Goal: Task Accomplishment & Management: Use online tool/utility

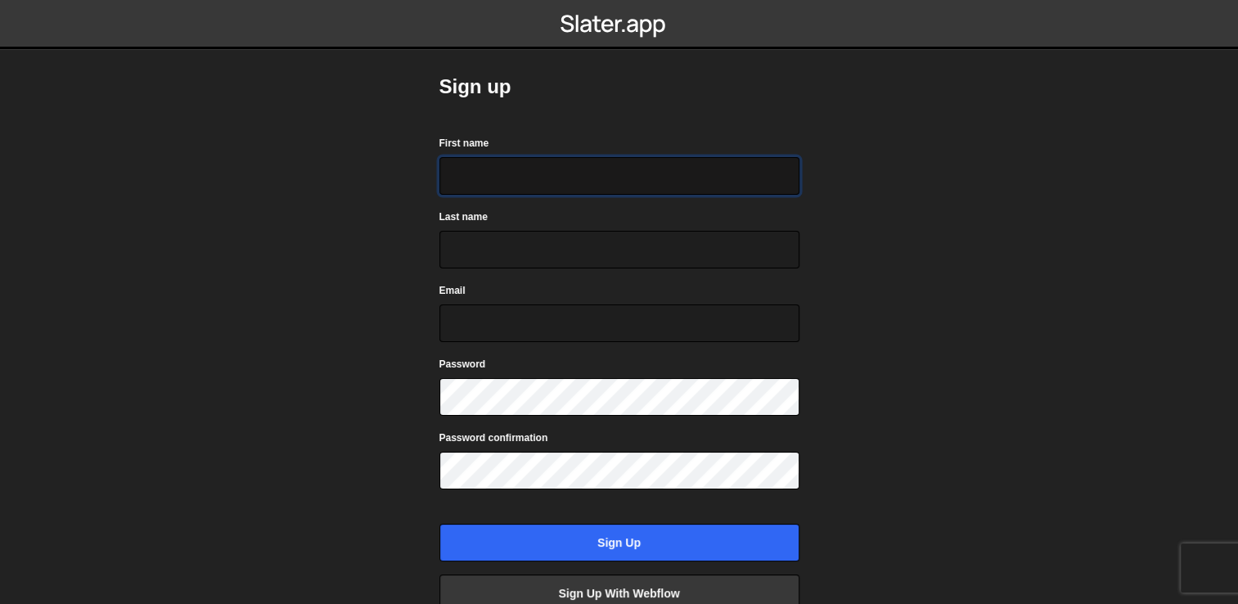
click at [468, 179] on input "First name" at bounding box center [619, 176] width 360 height 38
type input "matheus"
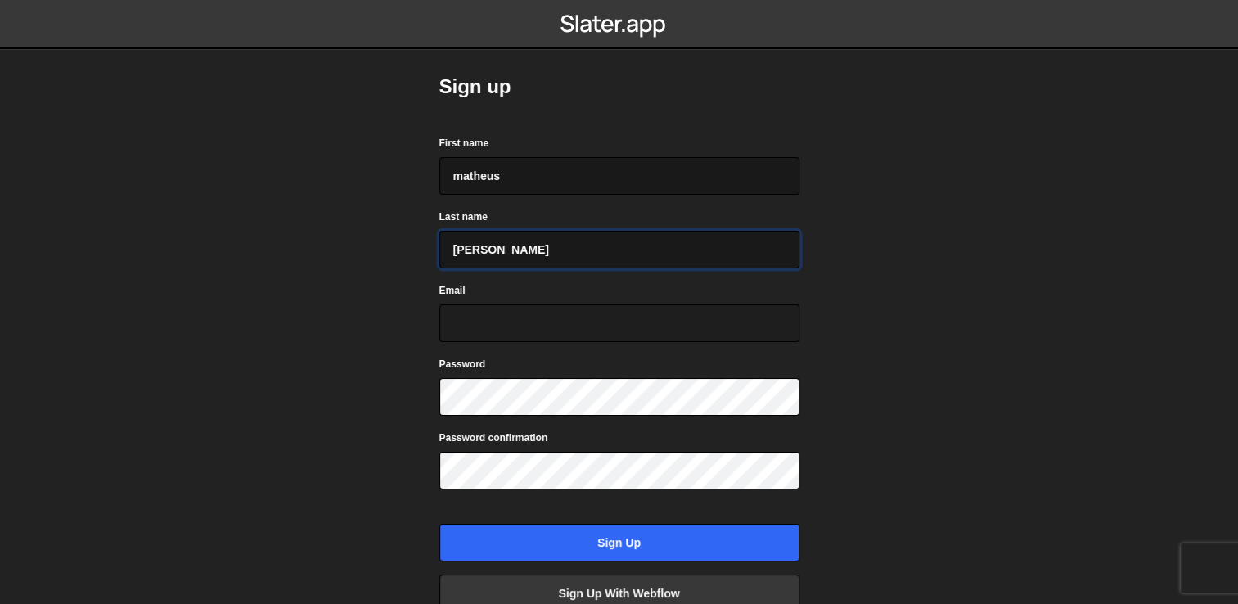
type input "leon"
type input "pocharr@gmail.com"
click at [439, 524] on input "Sign up" at bounding box center [619, 543] width 360 height 38
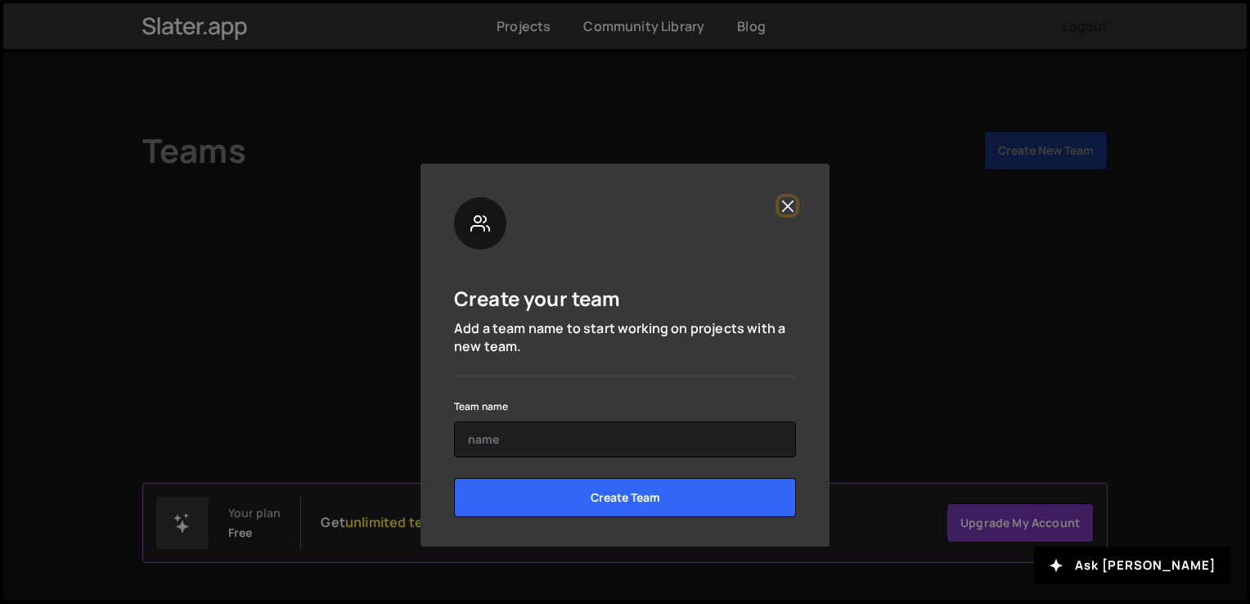
click at [793, 200] on button "Close" at bounding box center [787, 205] width 17 height 17
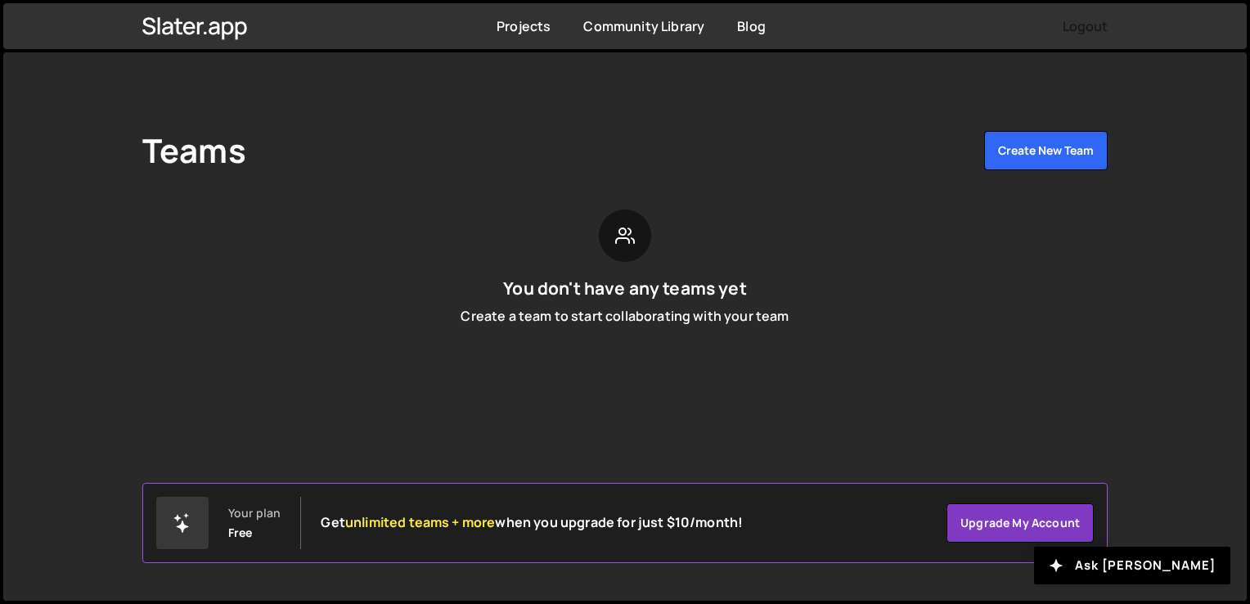
click at [1047, 173] on div "Teams Create New Team" at bounding box center [624, 154] width 965 height 46
click at [506, 20] on link "Projects" at bounding box center [524, 26] width 54 height 18
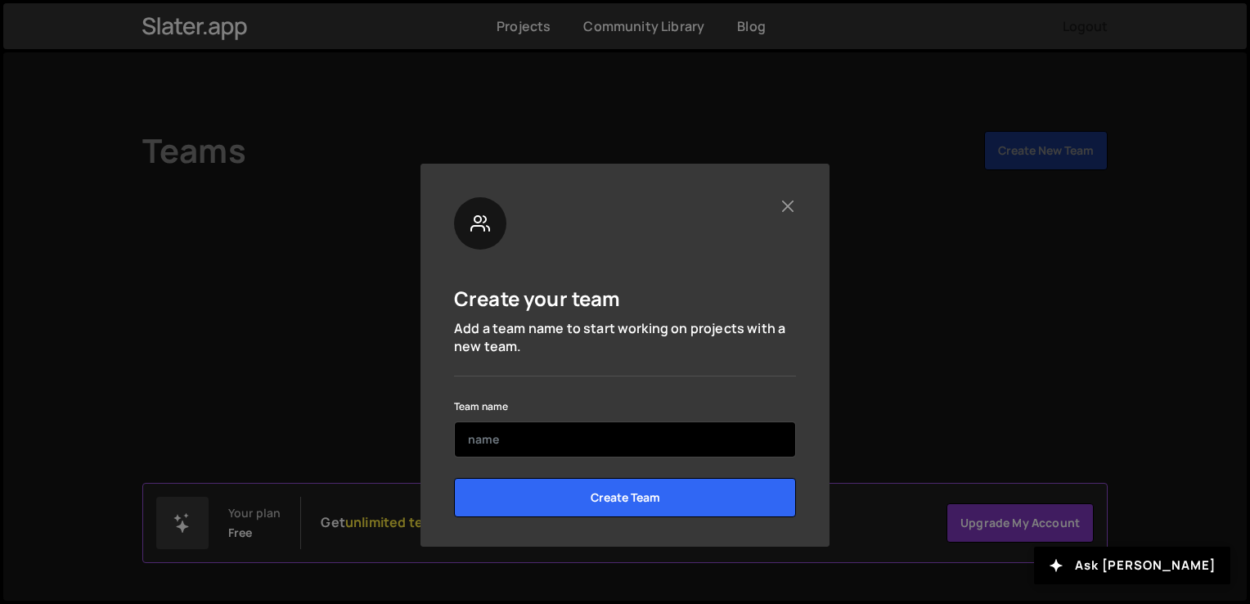
click at [547, 451] on input "text" at bounding box center [625, 439] width 342 height 36
type input "Me"
click at [454, 478] on input "Create Team" at bounding box center [625, 497] width 342 height 39
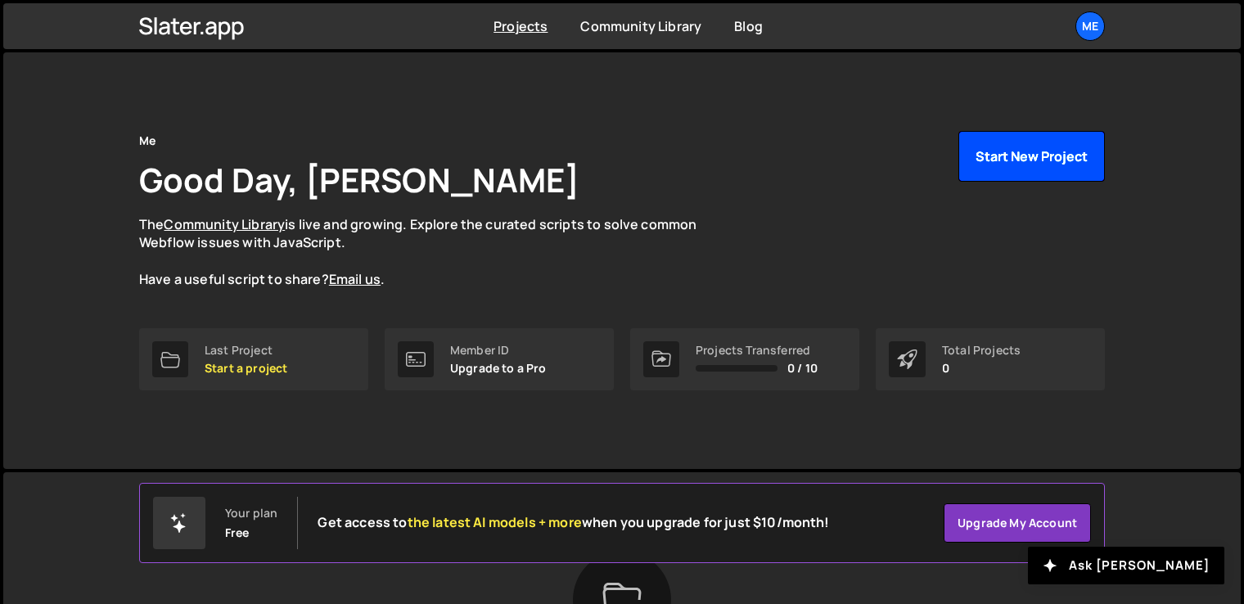
click at [987, 159] on button "Start New Project" at bounding box center [1031, 156] width 146 height 51
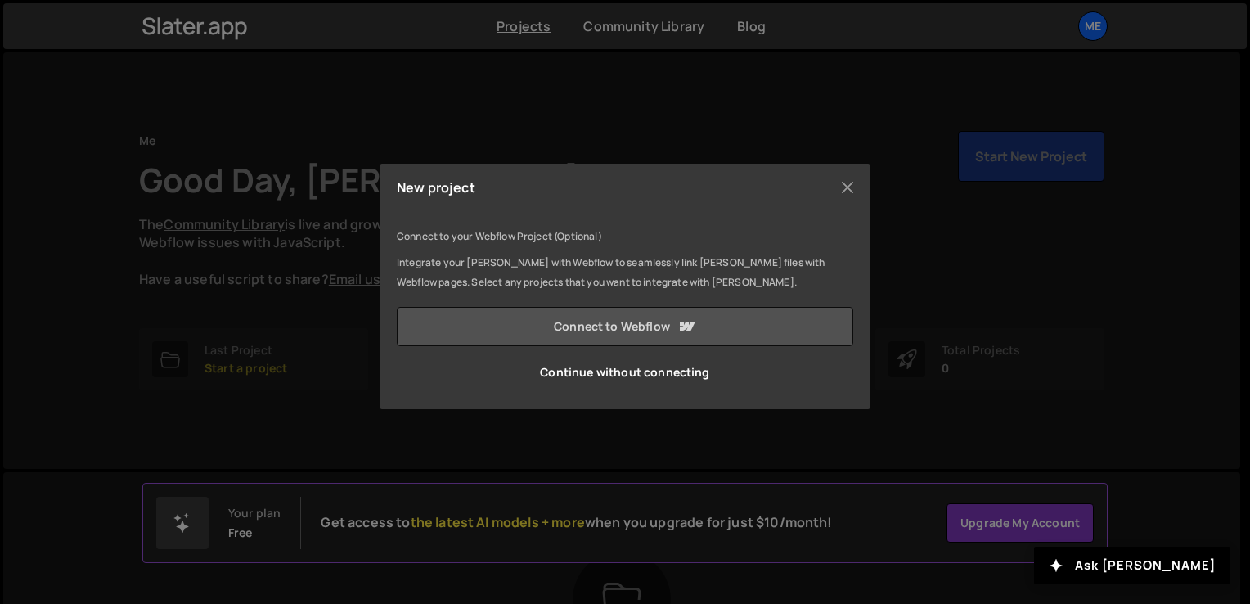
click at [648, 332] on link "Connect to Webflow" at bounding box center [625, 326] width 457 height 39
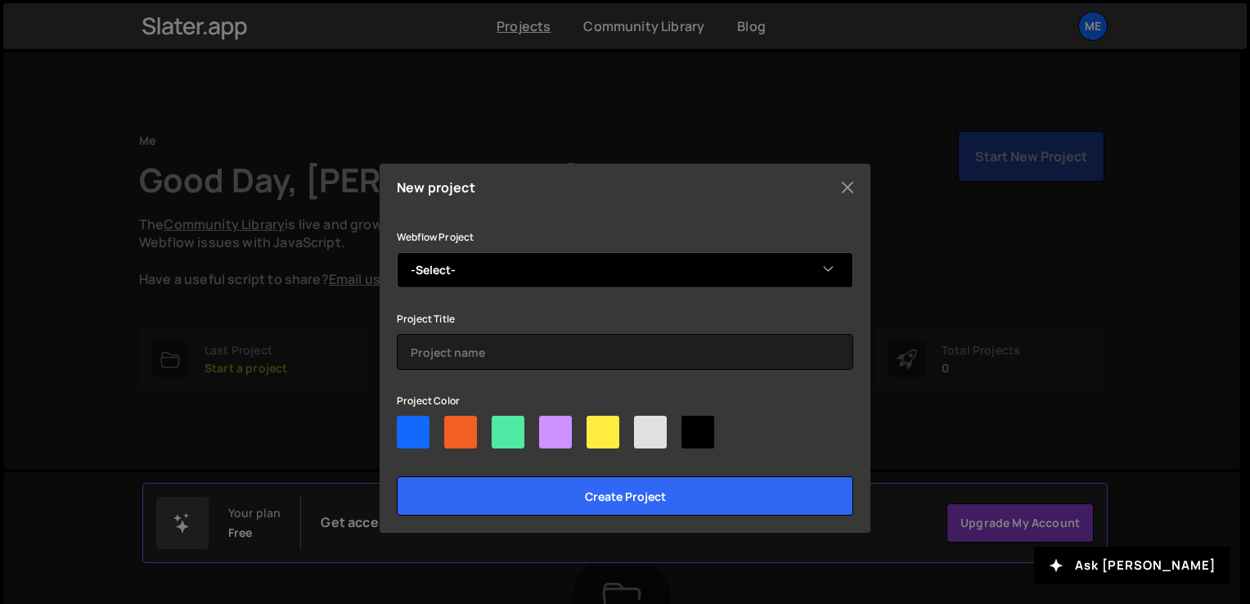
click at [533, 270] on select "-Select- Test" at bounding box center [625, 270] width 457 height 36
select select "68aa887eb5f6457caa734a46"
click at [397, 252] on select "-Select- Test" at bounding box center [625, 270] width 457 height 36
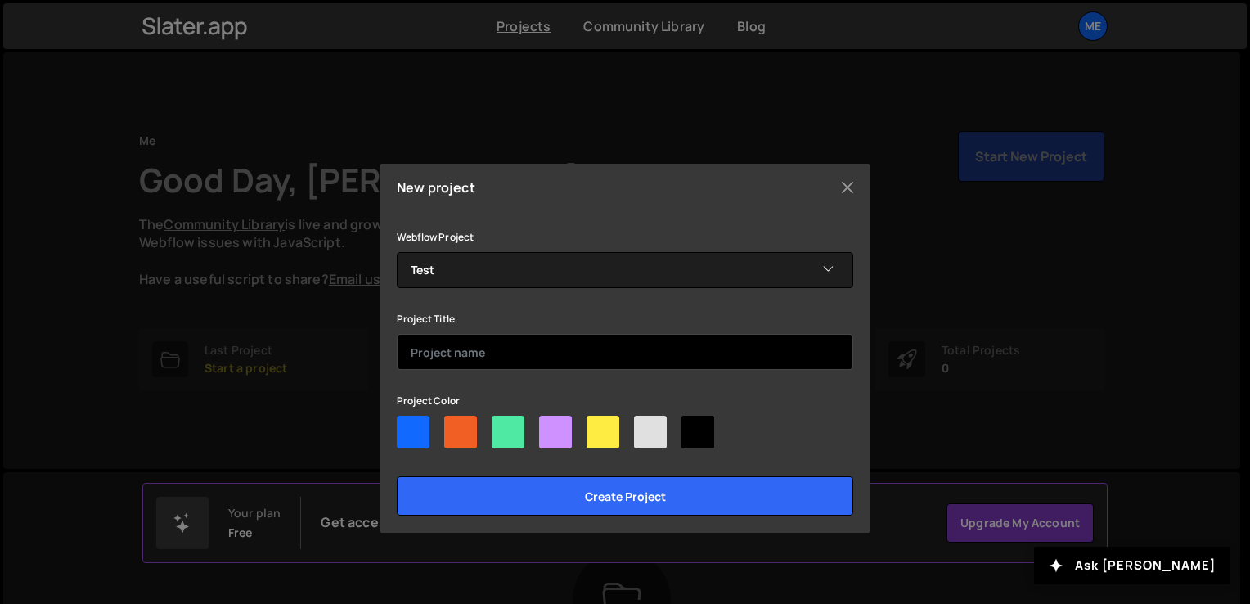
click at [496, 357] on input "text" at bounding box center [625, 352] width 457 height 36
type input "Gsap learning"
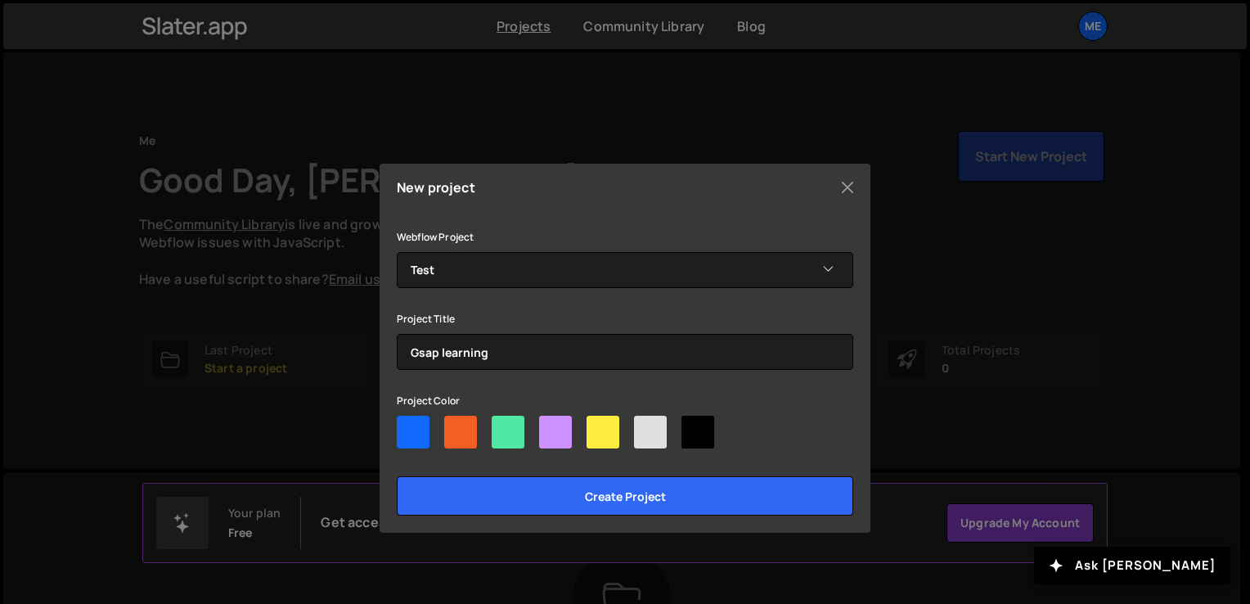
click at [507, 434] on div at bounding box center [508, 432] width 33 height 33
click at [502, 426] on input"] "radio" at bounding box center [497, 421] width 11 height 11
radio input"] "true"
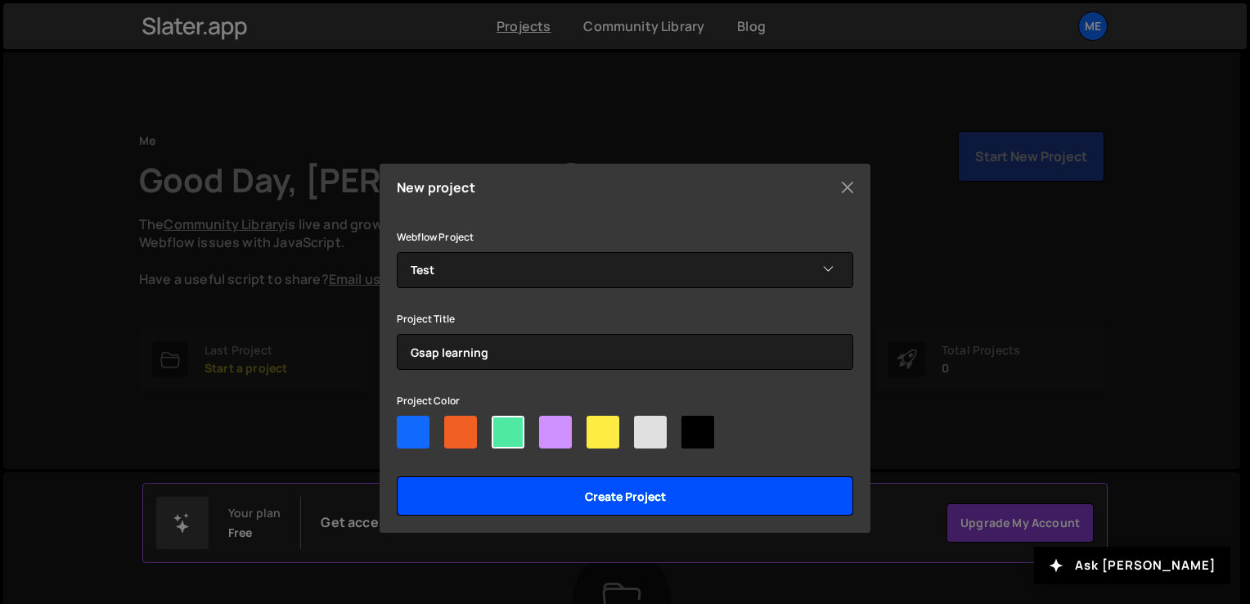
click at [529, 486] on input "Create project" at bounding box center [625, 495] width 457 height 39
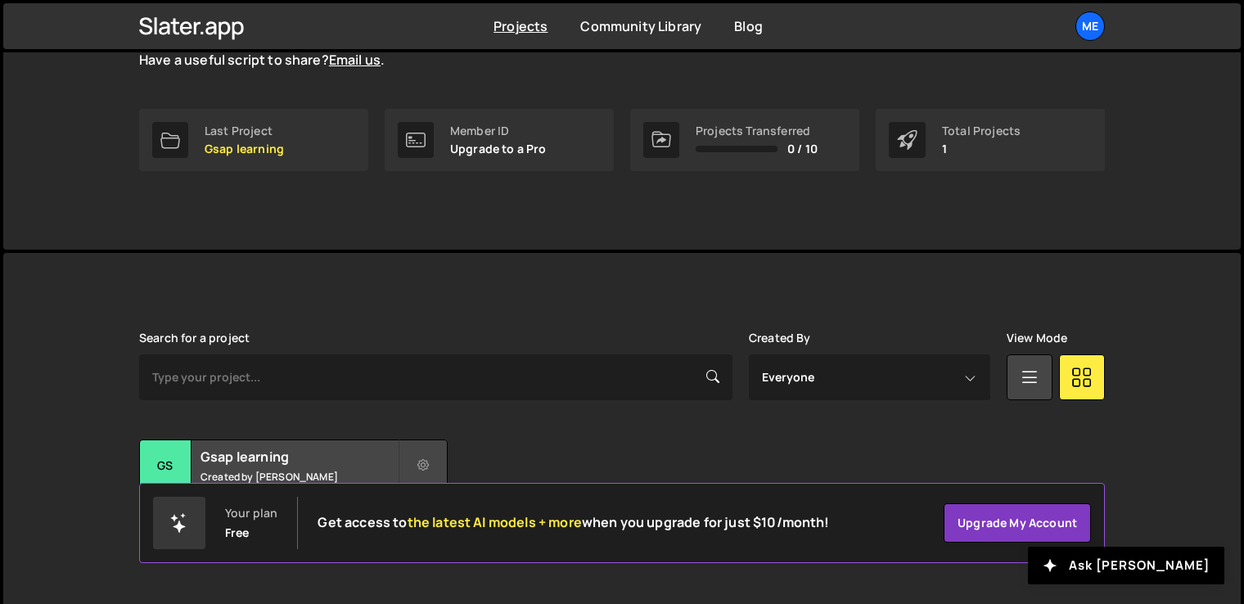
scroll to position [237, 0]
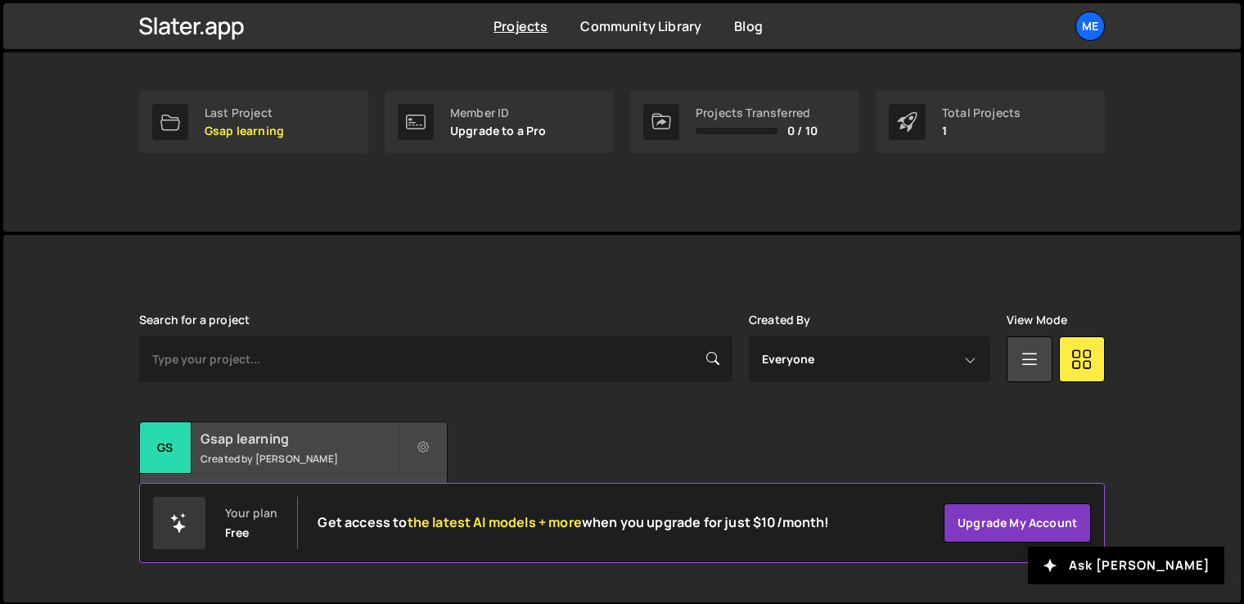
drag, startPoint x: 268, startPoint y: 457, endPoint x: 282, endPoint y: 457, distance: 13.9
click at [282, 457] on small "Created by [PERSON_NAME]" at bounding box center [298, 459] width 197 height 14
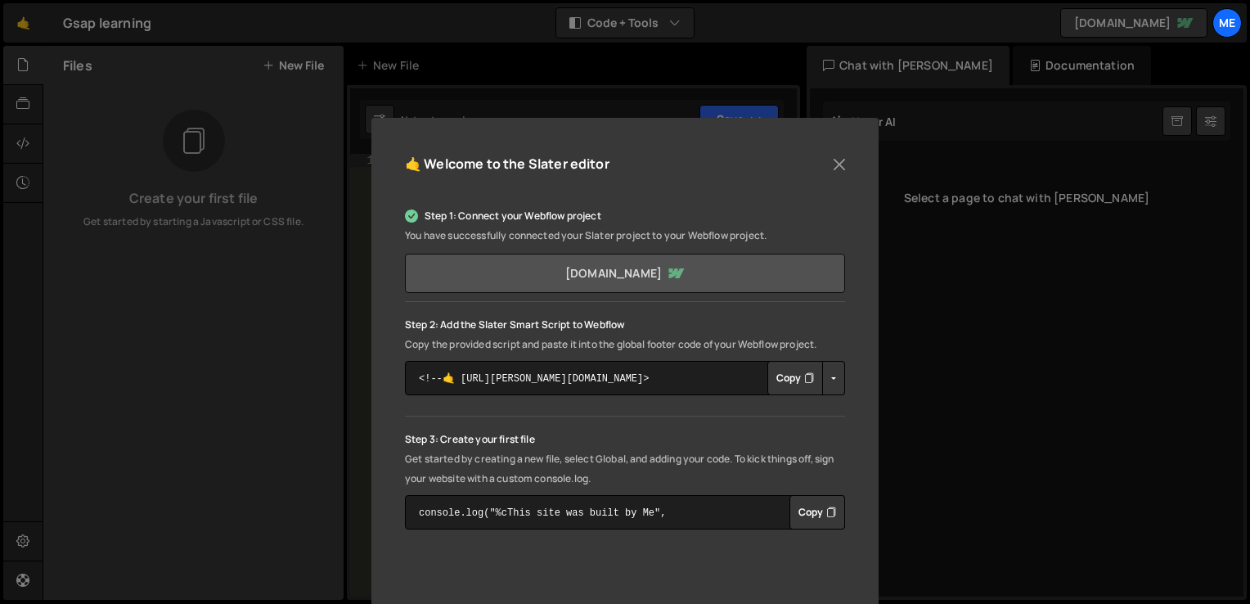
scroll to position [74, 0]
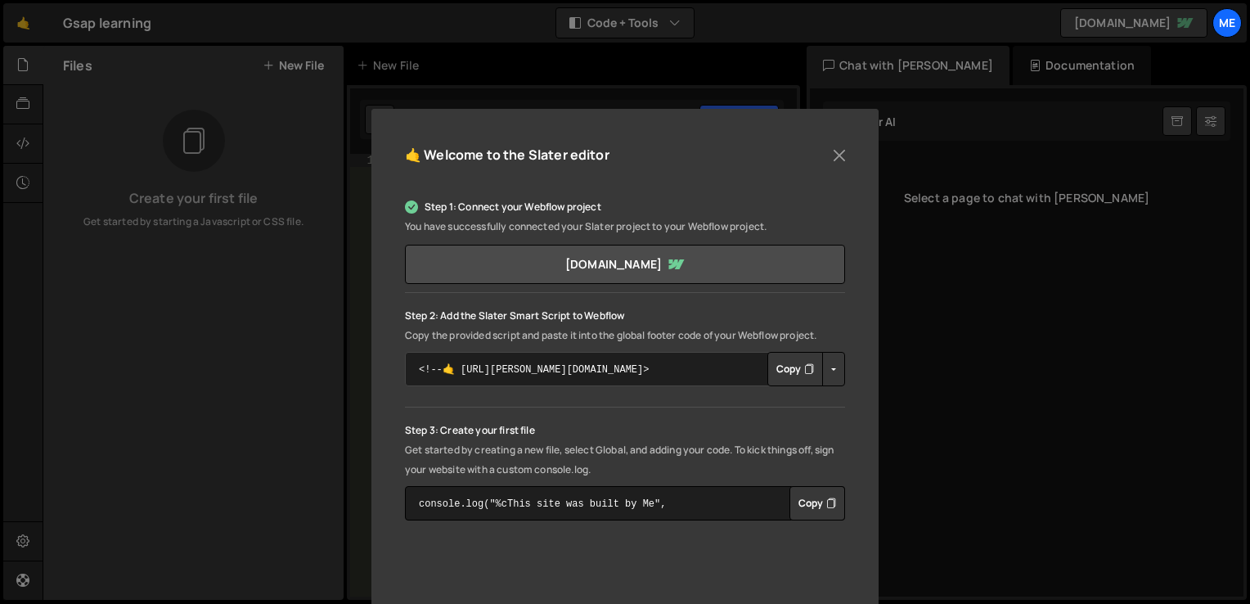
click at [651, 360] on textarea "<!--🤙 [URL][PERSON_NAME][DOMAIN_NAME]> <script>document.addEventListener("DOMCo…" at bounding box center [625, 369] width 440 height 34
click at [775, 371] on button "Copy" at bounding box center [795, 369] width 56 height 34
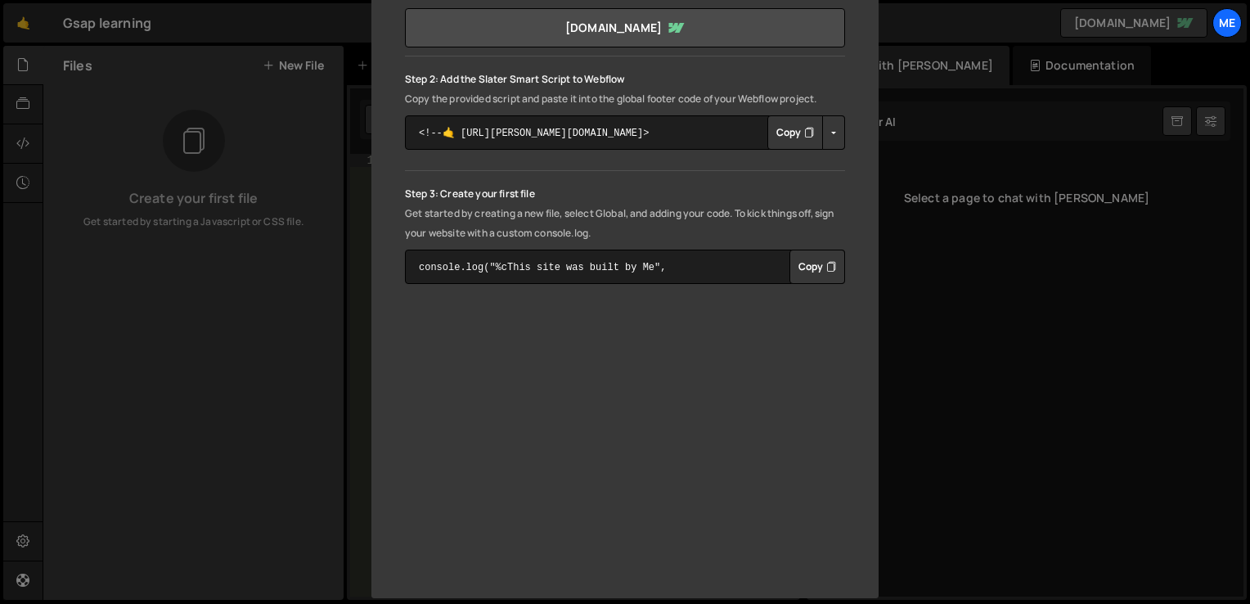
scroll to position [313, 0]
click at [560, 207] on p "Get started by creating a new file, select Global, and adding your code. To kic…" at bounding box center [625, 221] width 440 height 39
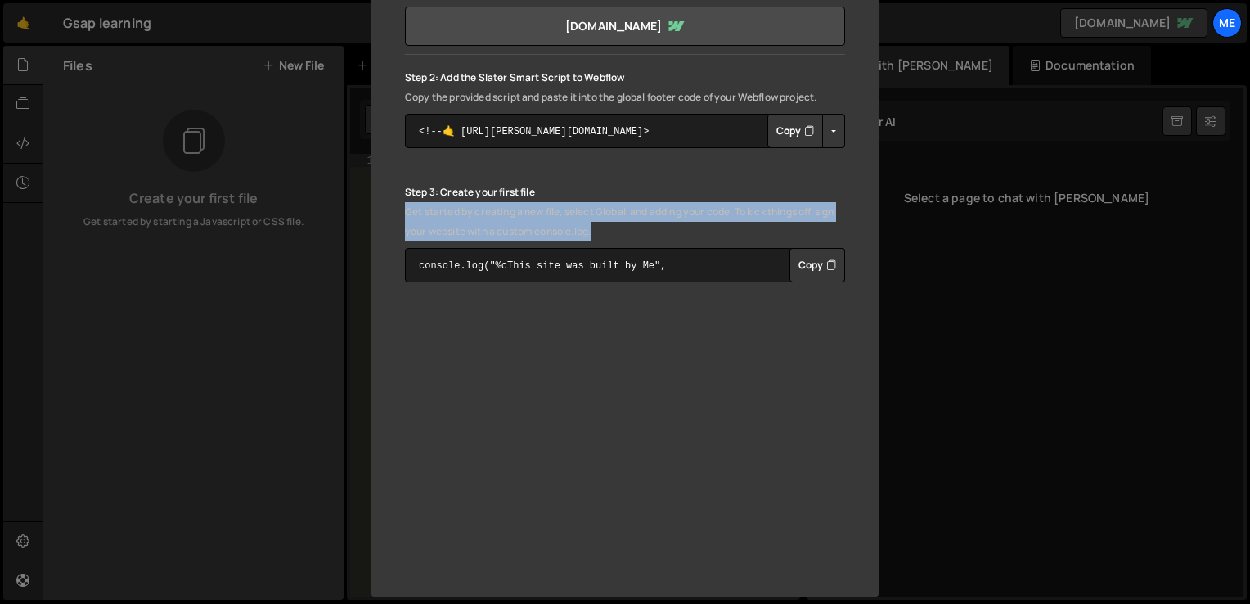
click at [560, 207] on p "Get started by creating a new file, select Global, and adding your code. To kic…" at bounding box center [625, 221] width 440 height 39
drag, startPoint x: 560, startPoint y: 207, endPoint x: 636, endPoint y: 202, distance: 77.1
click at [636, 202] on p "Get started by creating a new file, select Global, and adding your code. To kic…" at bounding box center [625, 221] width 440 height 39
click at [663, 214] on p "Get started by creating a new file, select Global, and adding your code. To kic…" at bounding box center [625, 221] width 440 height 39
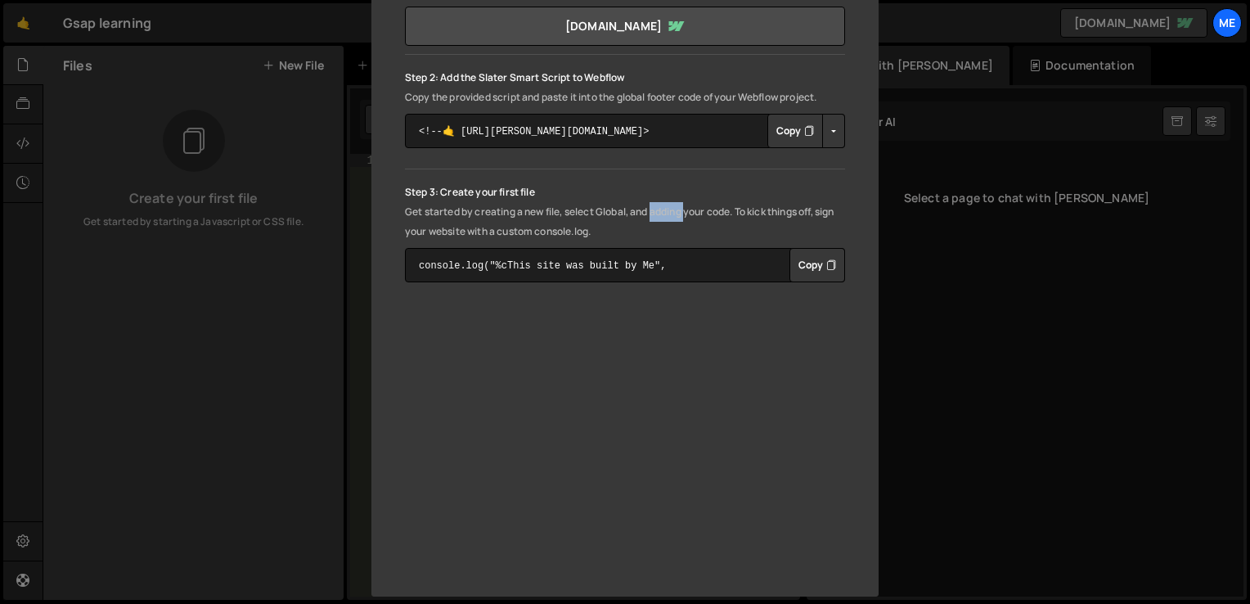
click at [663, 214] on p "Get started by creating a new file, select Global, and adding your code. To kic…" at bounding box center [625, 221] width 440 height 39
drag, startPoint x: 663, startPoint y: 214, endPoint x: 650, endPoint y: 229, distance: 19.7
click at [650, 229] on p "Get started by creating a new file, select Global, and adding your code. To kic…" at bounding box center [625, 221] width 440 height 39
click at [679, 268] on textarea "console.log("%cThis site was built by Me", "background:blue;color:#fff;padding:…" at bounding box center [625, 265] width 440 height 34
click at [794, 263] on button "Copy" at bounding box center [817, 265] width 56 height 34
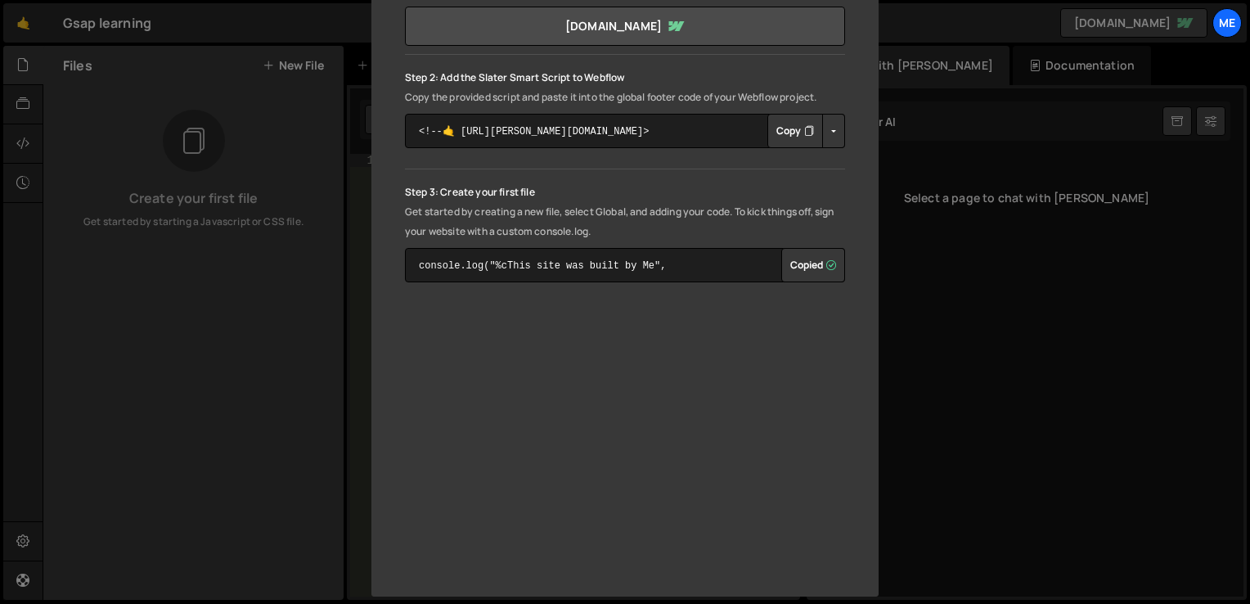
scroll to position [327, 0]
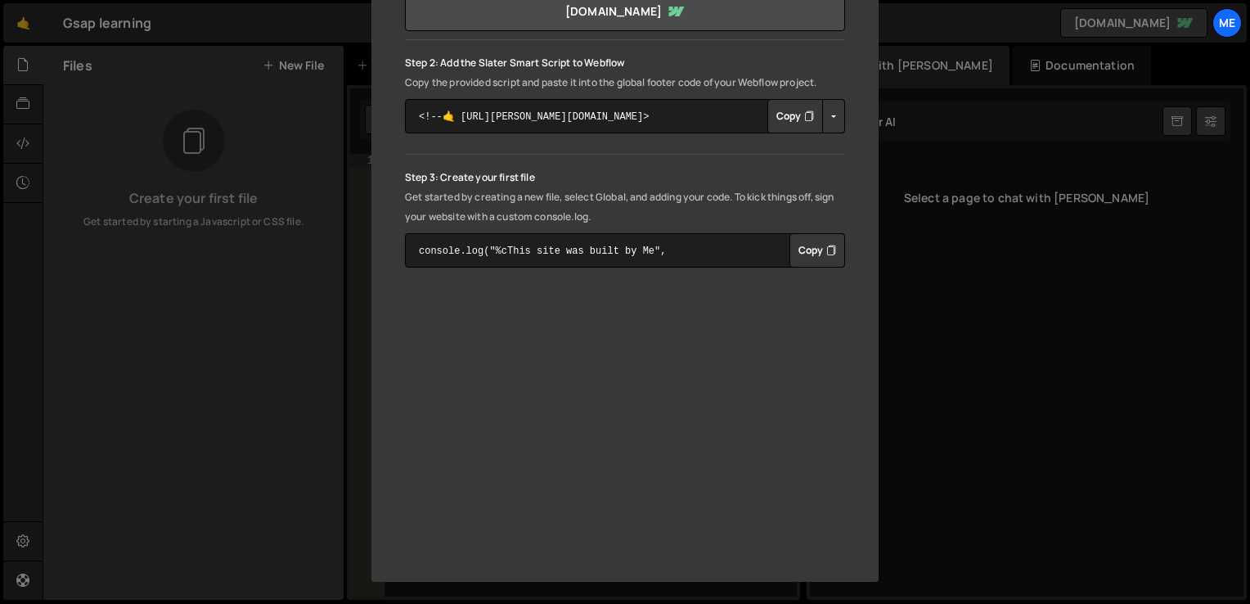
click at [915, 364] on div "🤙 Welcome to the [PERSON_NAME] editor Step 1: Connect your Webflow project You …" at bounding box center [625, 302] width 1250 height 604
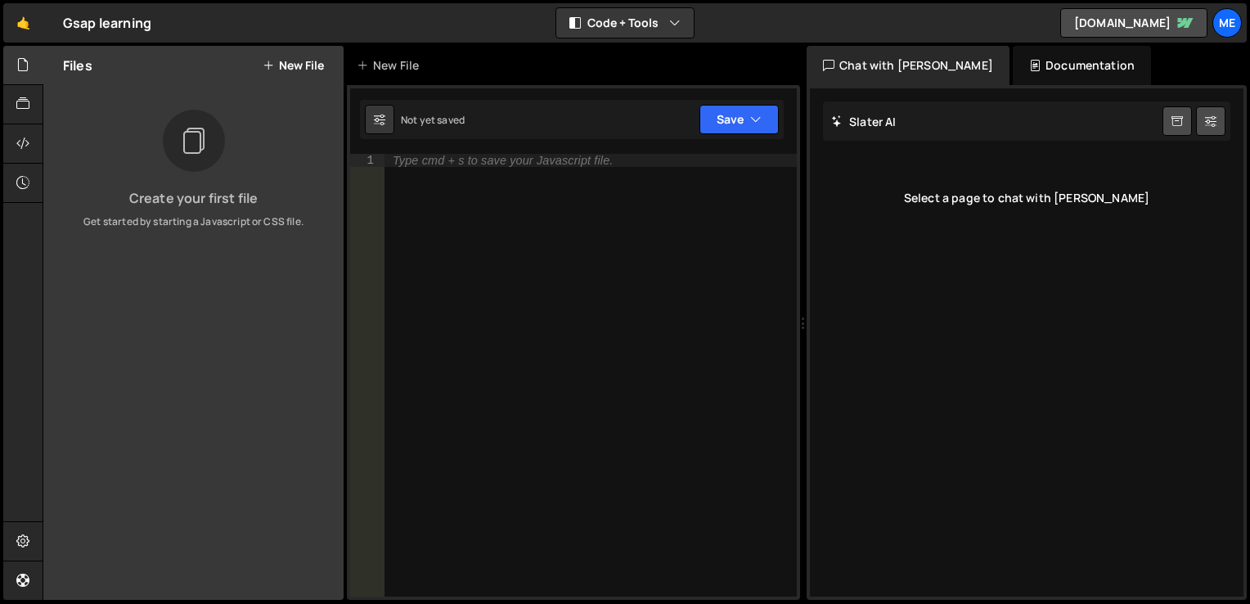
click at [283, 59] on button "New File" at bounding box center [293, 65] width 61 height 13
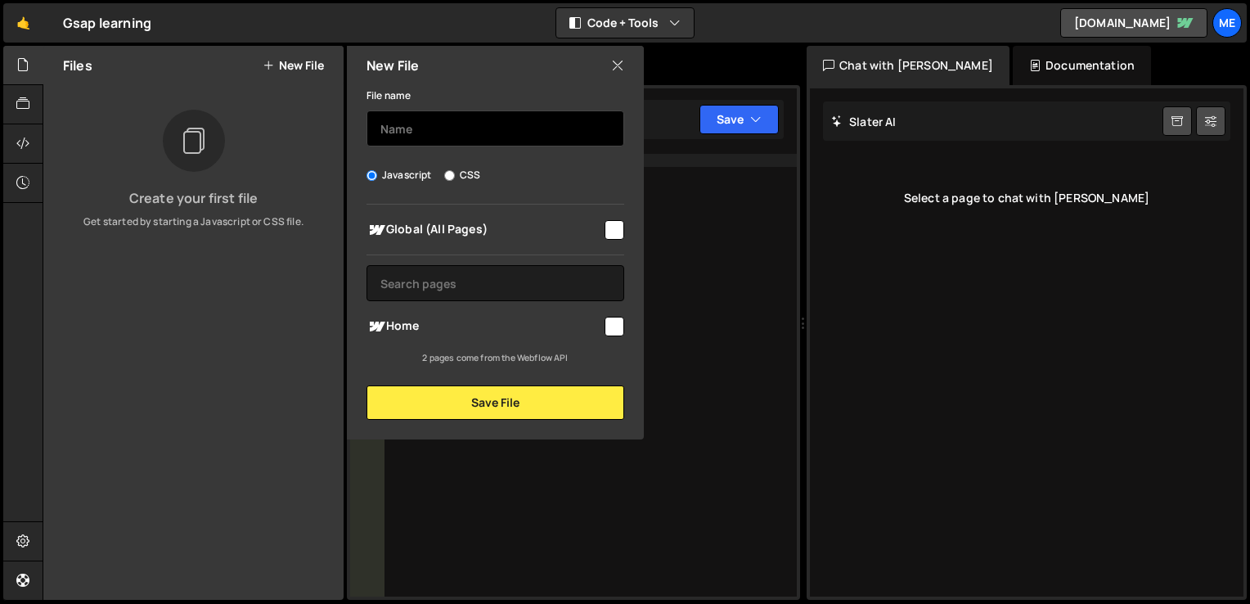
click at [426, 136] on input "text" at bounding box center [496, 128] width 258 height 36
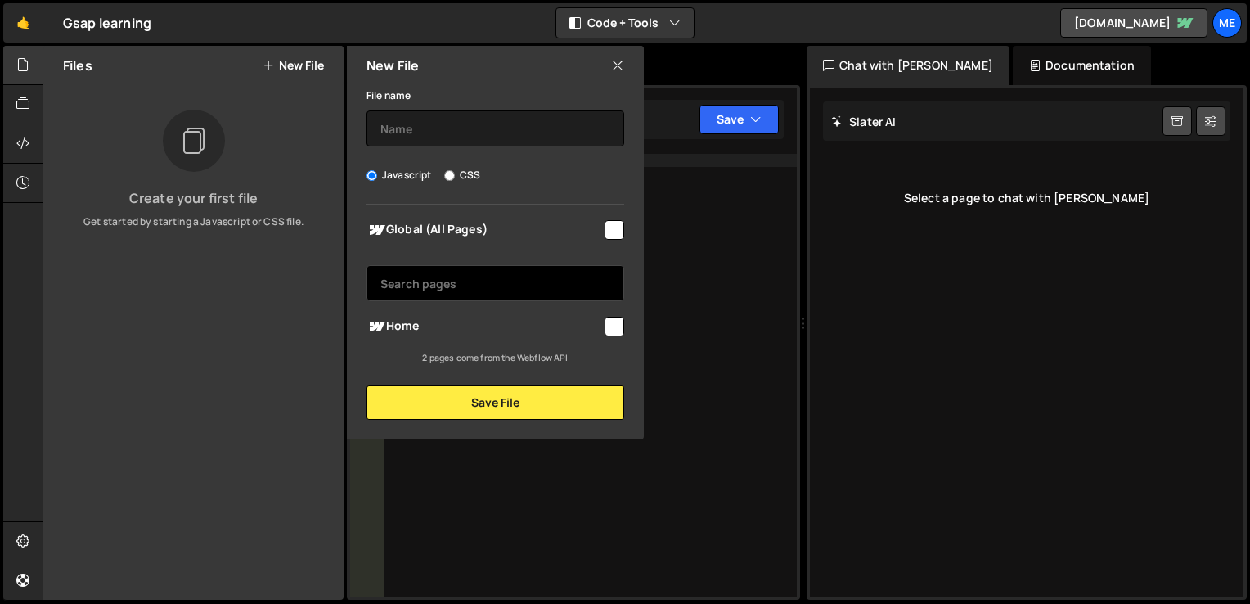
click at [432, 278] on input "text" at bounding box center [496, 283] width 258 height 36
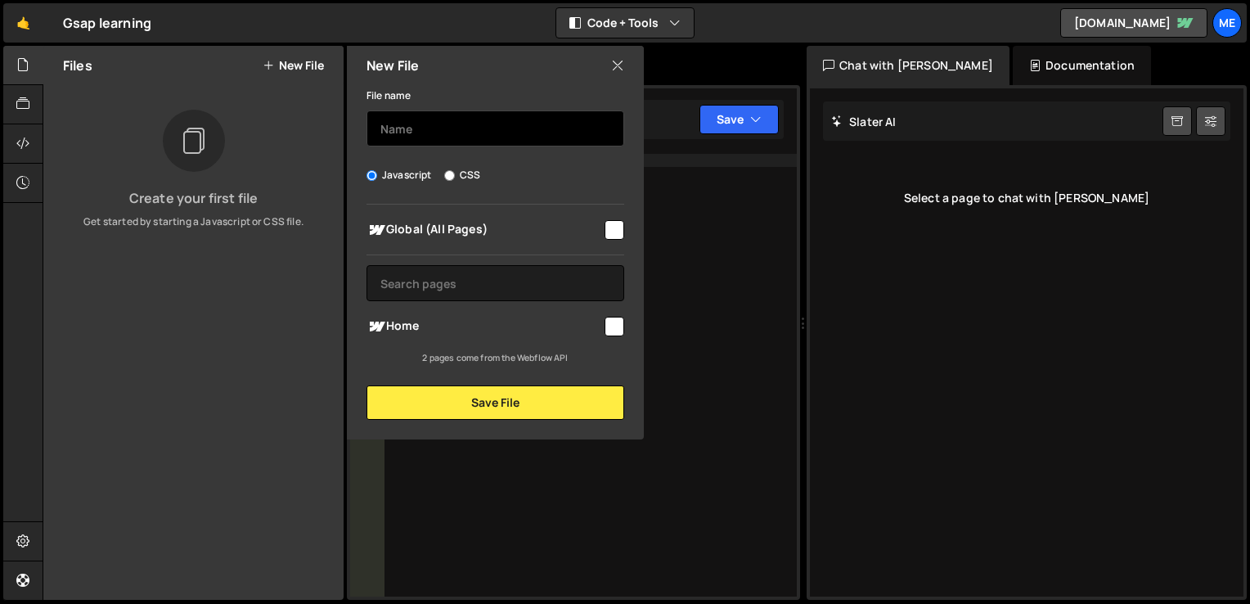
click at [439, 133] on input "text" at bounding box center [496, 128] width 258 height 36
type input "f"
type input "gsap-learning"
click at [619, 229] on input "checkbox" at bounding box center [615, 230] width 20 height 20
checkbox input "true"
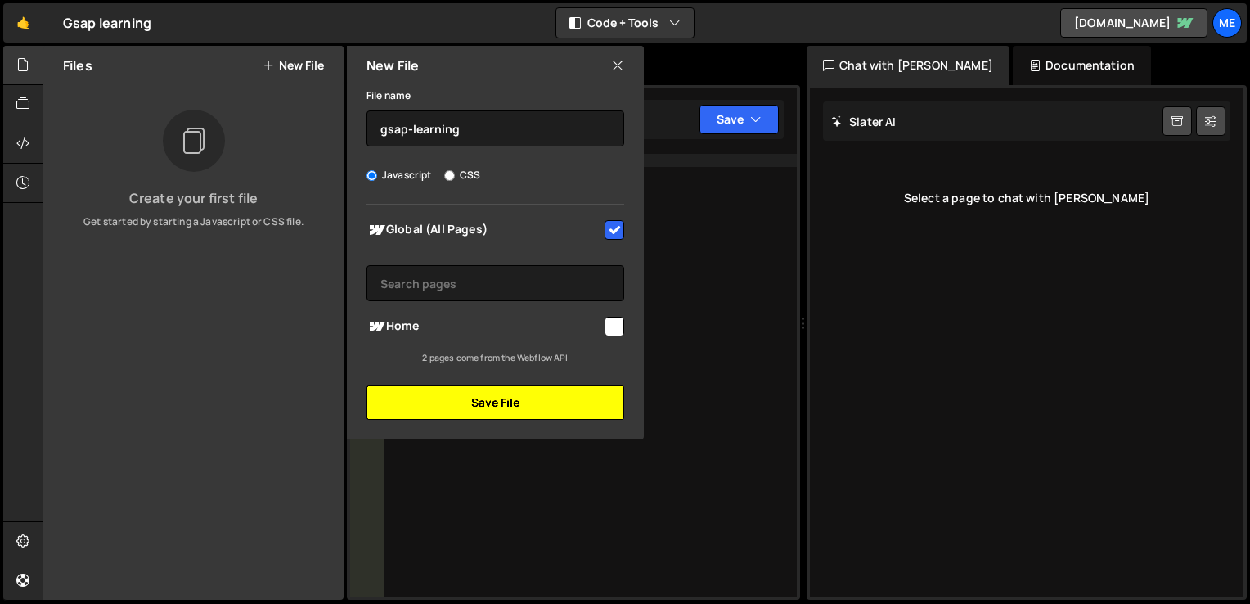
click at [519, 407] on button "Save File" at bounding box center [496, 402] width 258 height 34
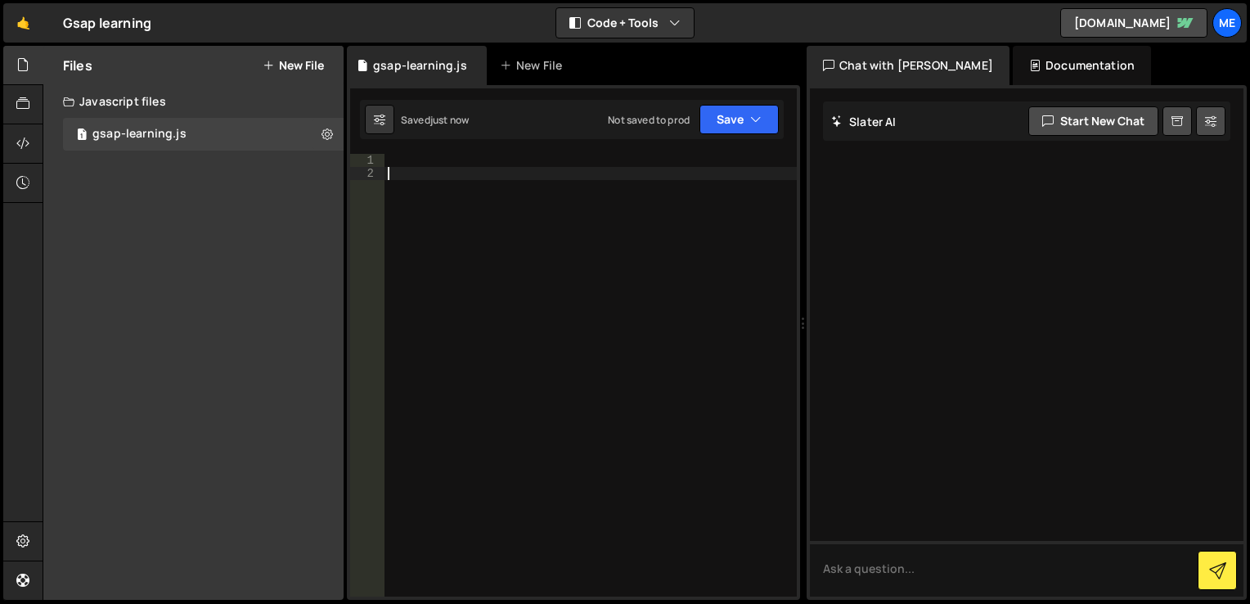
click at [457, 218] on div at bounding box center [591, 388] width 412 height 469
click at [446, 152] on div "1 Type cmd + s to save your Javascript file. הההההההההההההההההההההההההההההההההה…" at bounding box center [573, 342] width 453 height 515
click at [445, 155] on div at bounding box center [591, 388] width 412 height 469
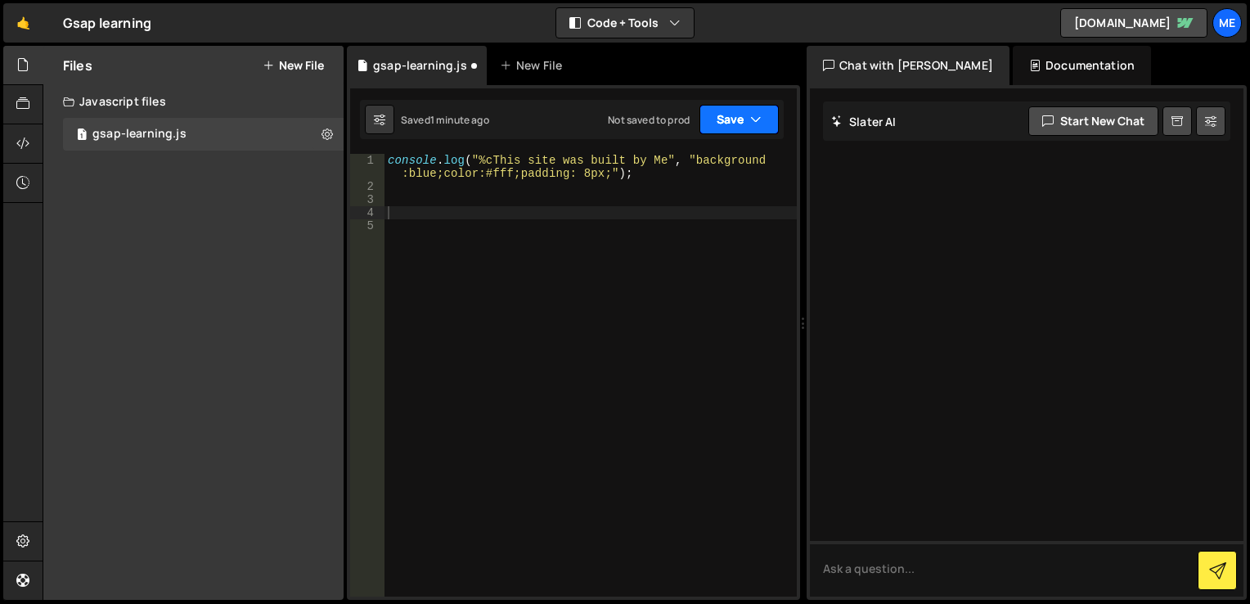
click at [749, 130] on button "Save" at bounding box center [738, 119] width 79 height 29
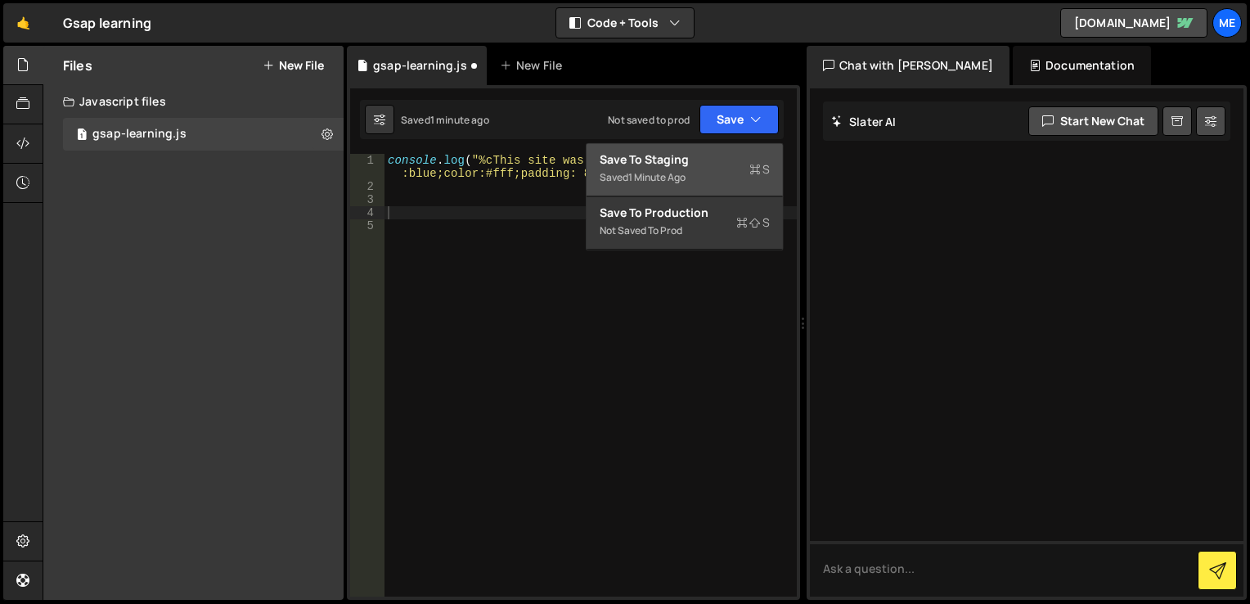
click at [726, 160] on div "Save to Staging S" at bounding box center [685, 159] width 170 height 16
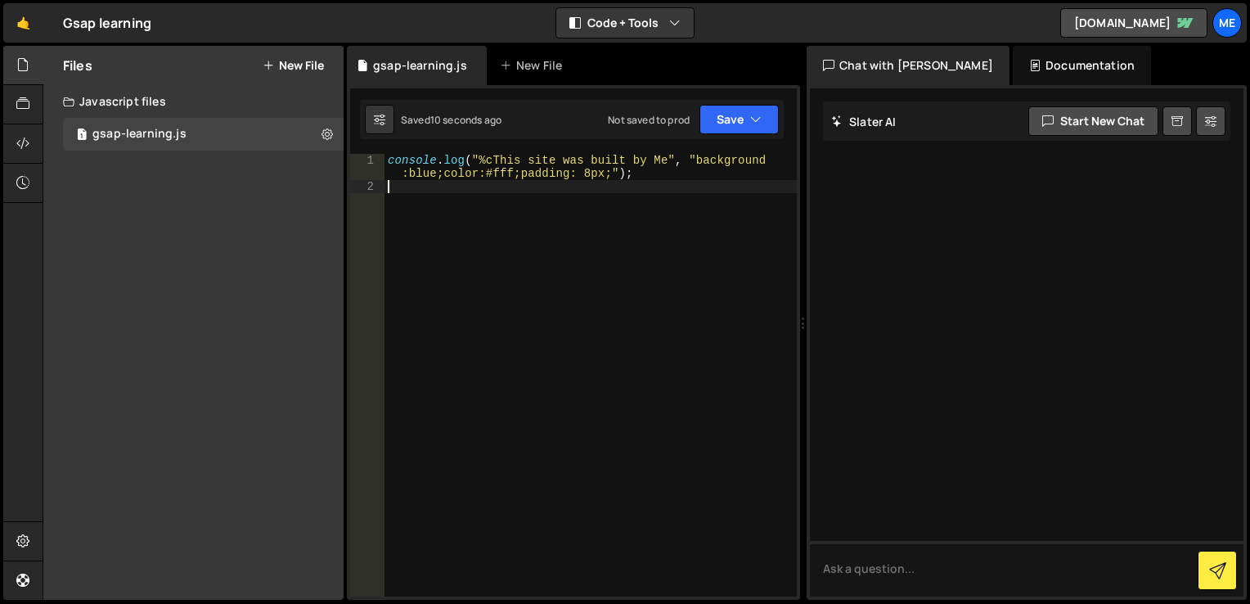
click at [592, 213] on div "console . log ( "%cThis site was built by Me" , "background :blue;color:#fff;pa…" at bounding box center [591, 395] width 412 height 482
